Goal: Task Accomplishment & Management: Use online tool/utility

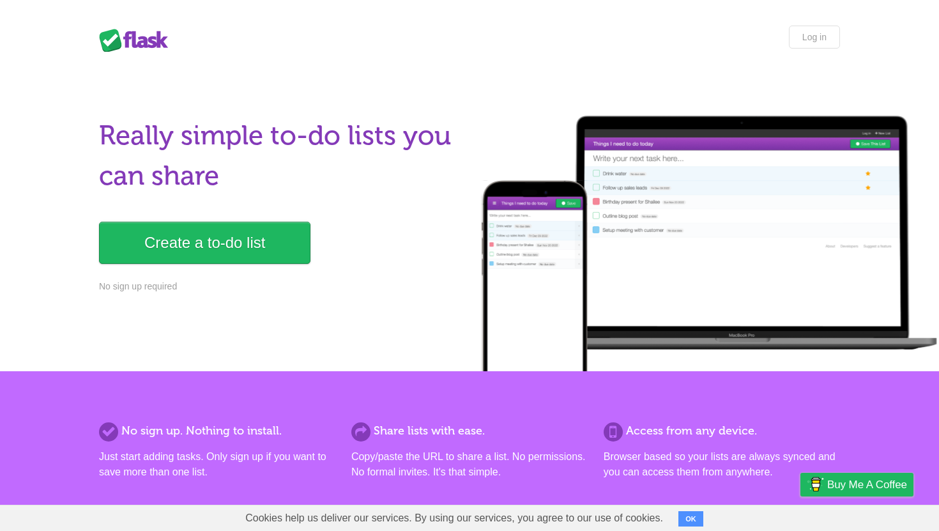
click at [390, 166] on h1 "Really simple to-do lists you can share" at bounding box center [280, 156] width 363 height 80
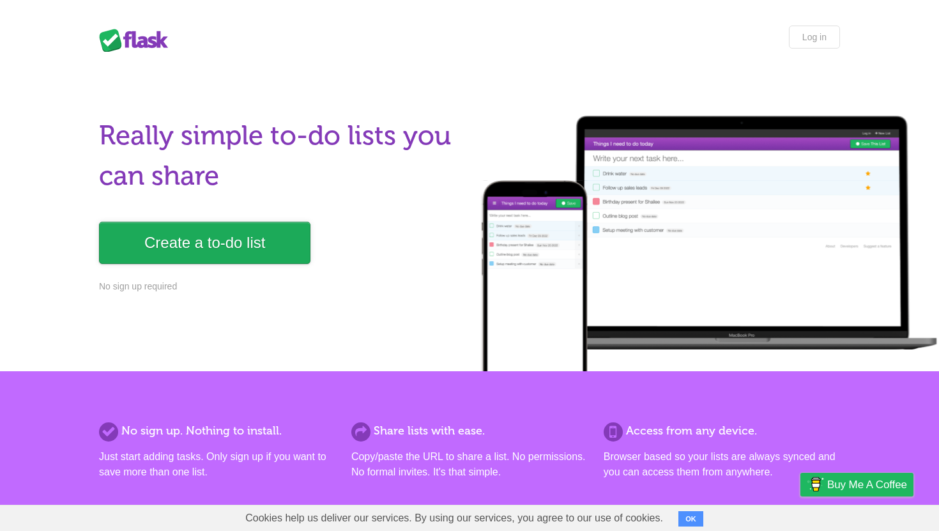
click at [276, 240] on link "Create a to-do list" at bounding box center [204, 243] width 211 height 42
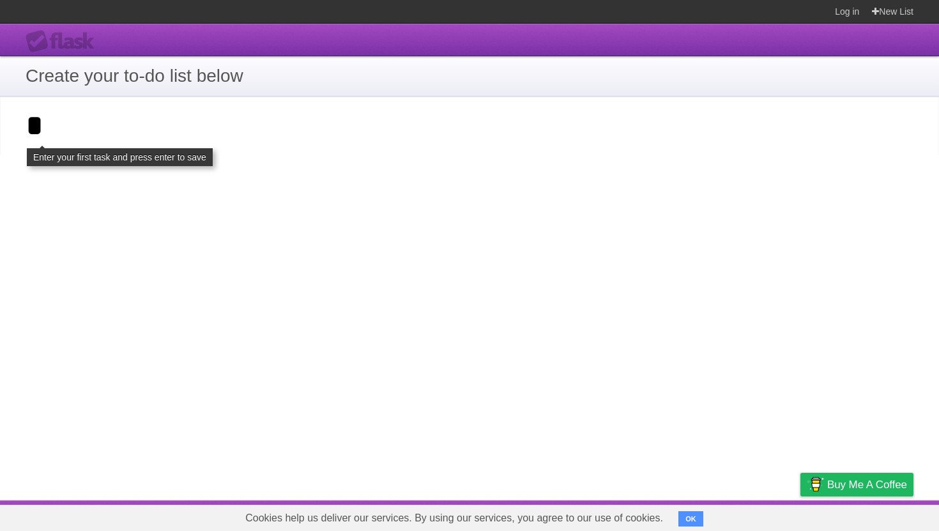
click input "**********" at bounding box center [0, 0] width 0 height 0
type input "*"
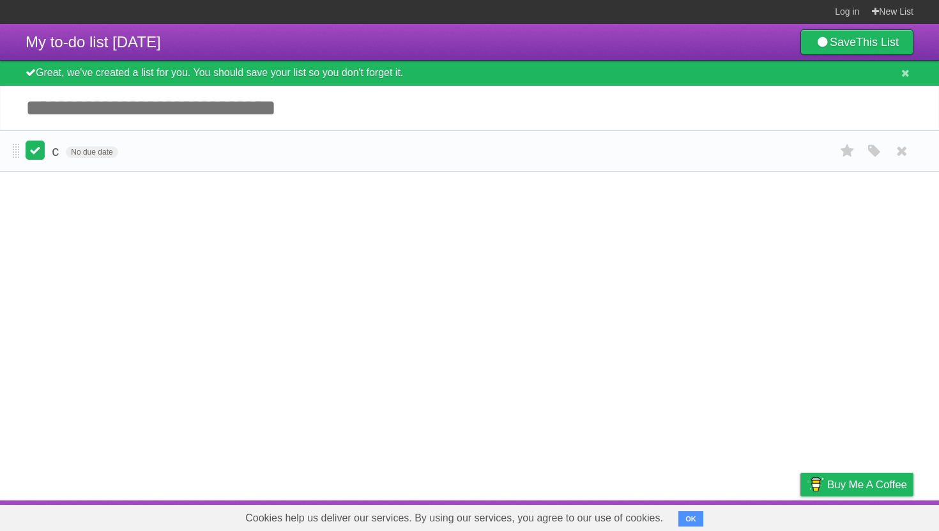
click at [31, 156] on label at bounding box center [35, 150] width 19 height 19
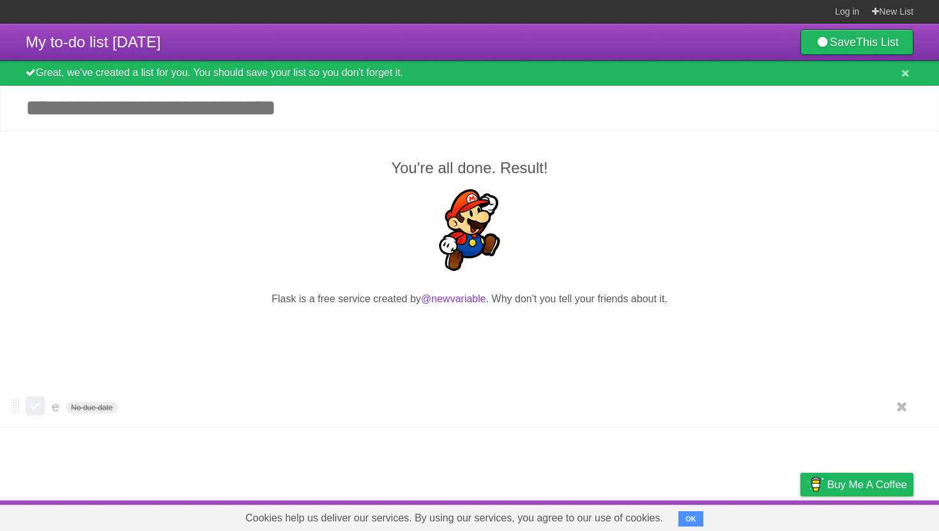
click at [30, 413] on label at bounding box center [35, 405] width 19 height 19
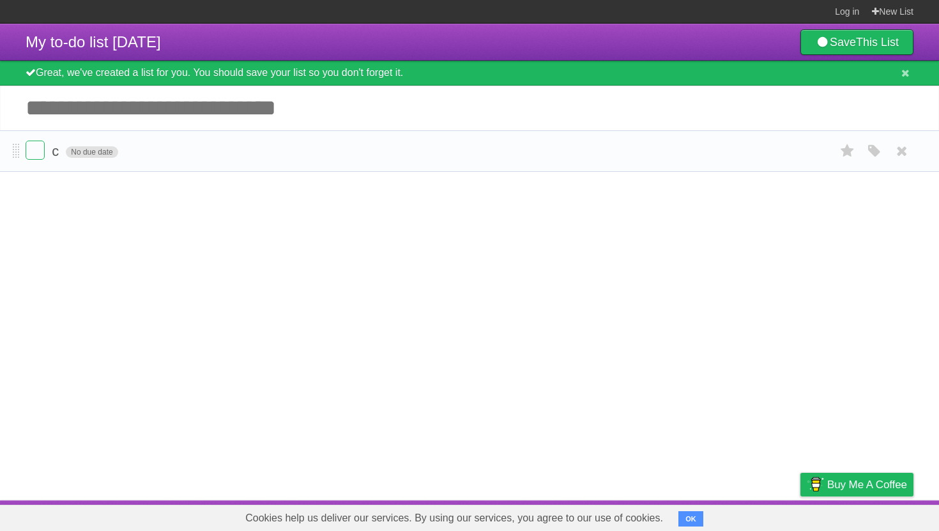
click at [82, 158] on span "No due date" at bounding box center [92, 151] width 52 height 11
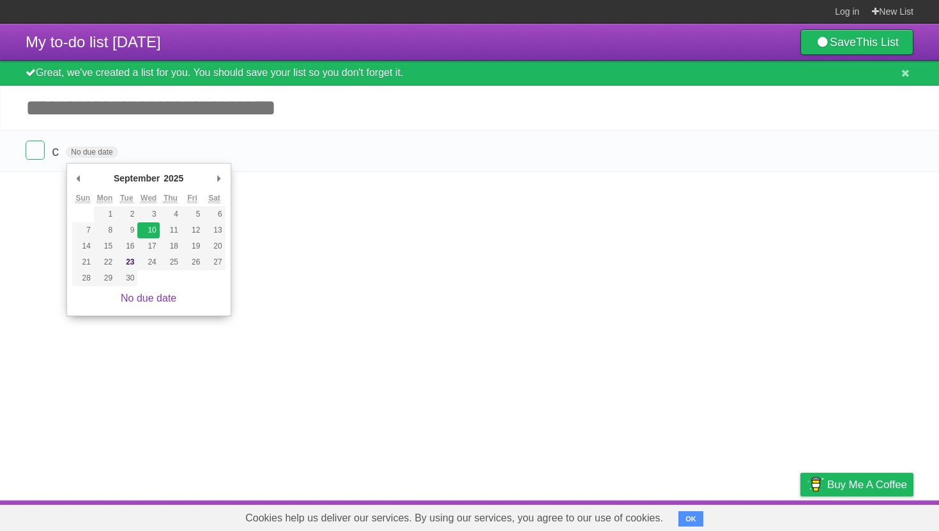
type span "[DATE]"
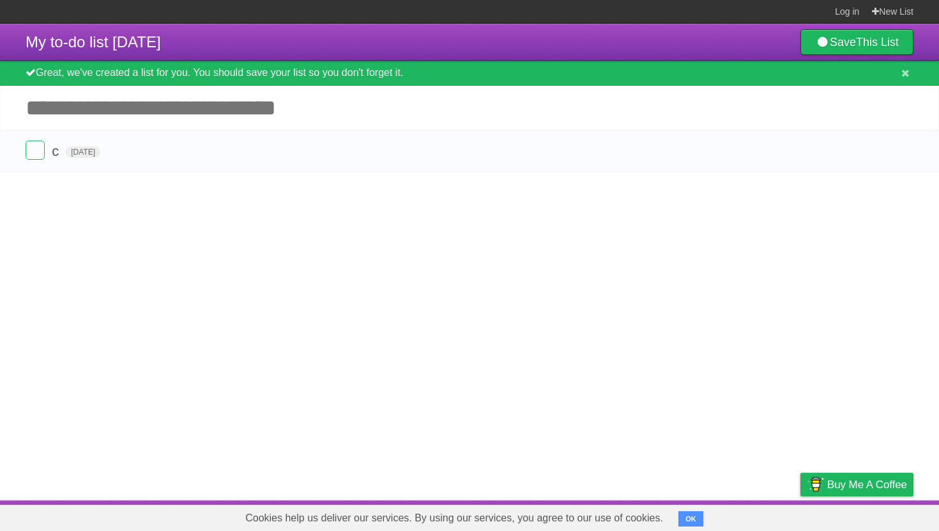
click at [200, 208] on article "My to-do list [DATE] Save This List Great, we've created a list for you. You sh…" at bounding box center [469, 262] width 939 height 476
